Goal: Task Accomplishment & Management: Manage account settings

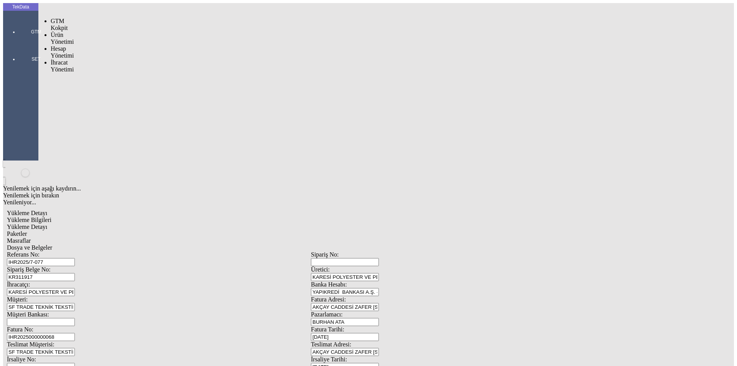
click at [18, 43] on div at bounding box center [35, 43] width 35 height 0
click at [67, 59] on span "İhracat Yönetimi" at bounding box center [62, 65] width 23 height 13
click at [117, 73] on span "Yüklemeler" at bounding box center [131, 76] width 29 height 7
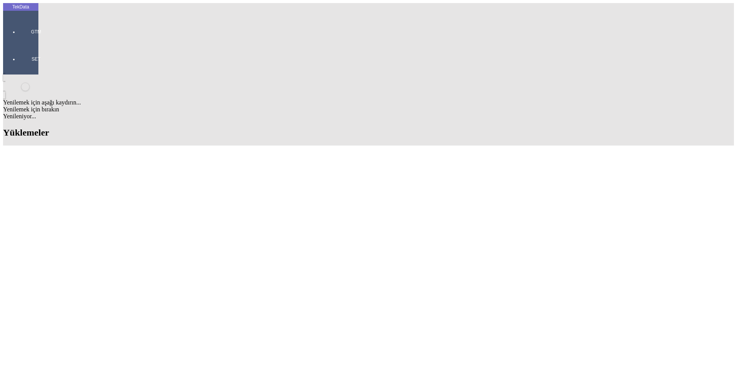
scroll to position [77, 0]
drag, startPoint x: 251, startPoint y: 264, endPoint x: 211, endPoint y: 261, distance: 39.7
copy tr "KR311898"
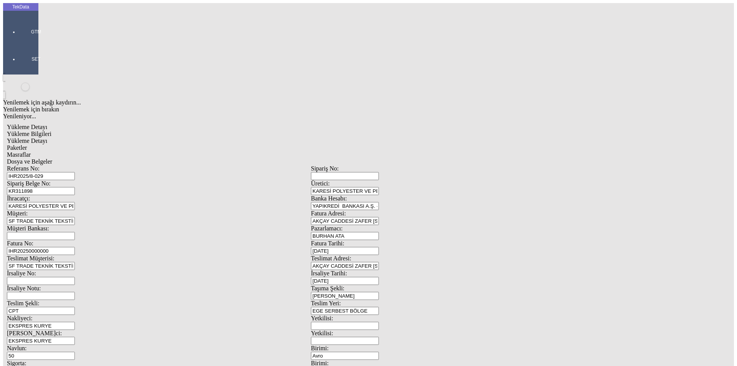
click at [47, 137] on span "Yükleme Detayı" at bounding box center [27, 140] width 40 height 7
click at [27, 144] on span "Paketler" at bounding box center [17, 147] width 20 height 7
click at [31, 151] on span "Masraflar" at bounding box center [19, 154] width 24 height 7
click at [52, 158] on span "Dosya ve Belgeler" at bounding box center [29, 161] width 45 height 7
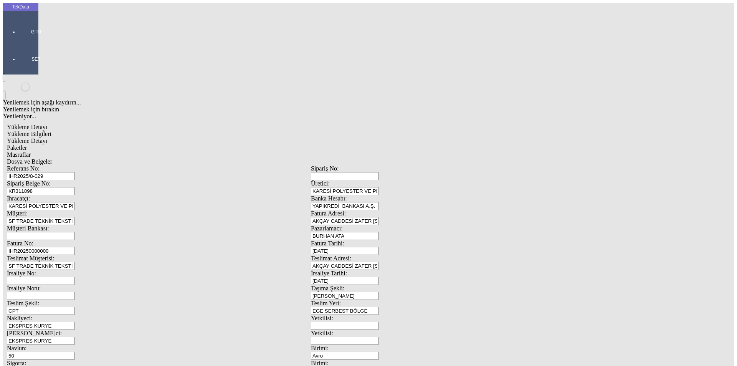
drag, startPoint x: 66, startPoint y: 39, endPoint x: 86, endPoint y: 61, distance: 29.9
click at [51, 130] on span "Yükleme Bilgileri" at bounding box center [29, 133] width 45 height 7
drag, startPoint x: 143, startPoint y: 71, endPoint x: 69, endPoint y: 74, distance: 74.1
click at [69, 180] on div "Sipariş Belge No: KR311898" at bounding box center [159, 187] width 304 height 15
